Goal: Browse casually

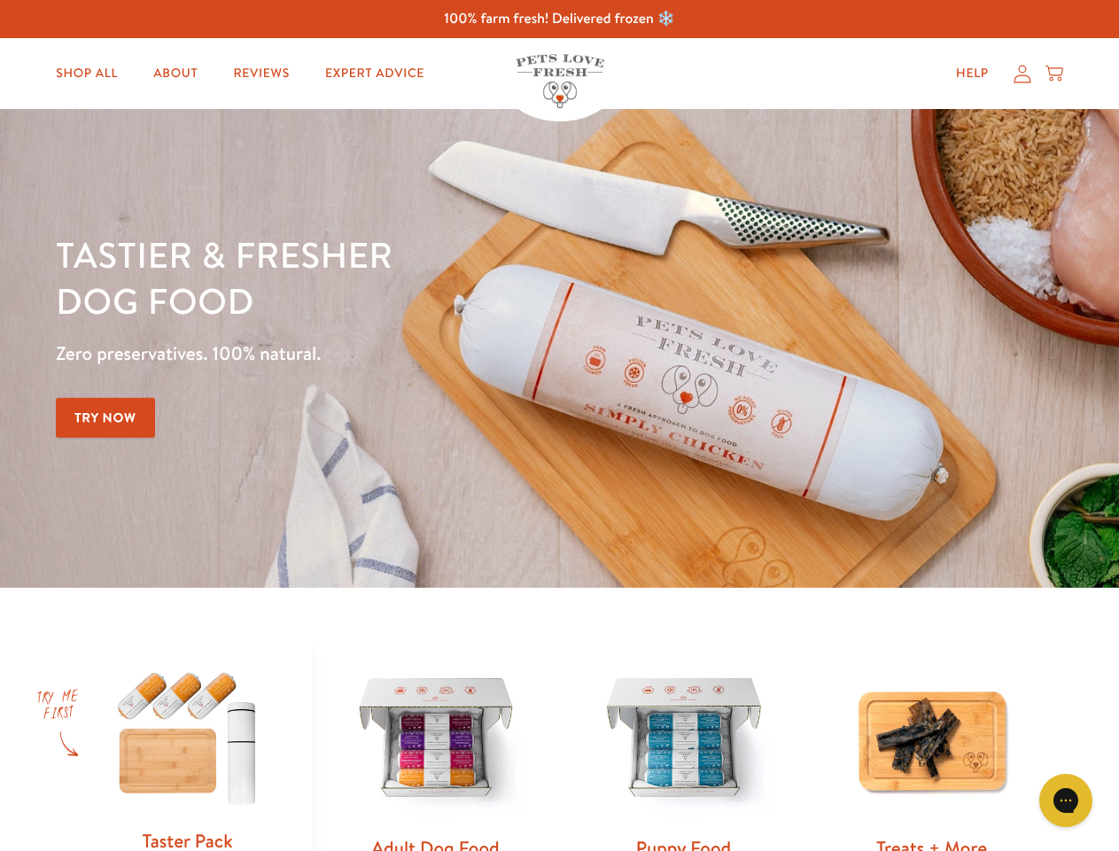
click at [559, 425] on div "Tastier & fresher dog food Zero preservatives. 100% natural. Try Now" at bounding box center [392, 348] width 672 height 234
click at [1066, 800] on icon "Gorgias live chat" at bounding box center [1065, 799] width 17 height 17
